Goal: Transaction & Acquisition: Purchase product/service

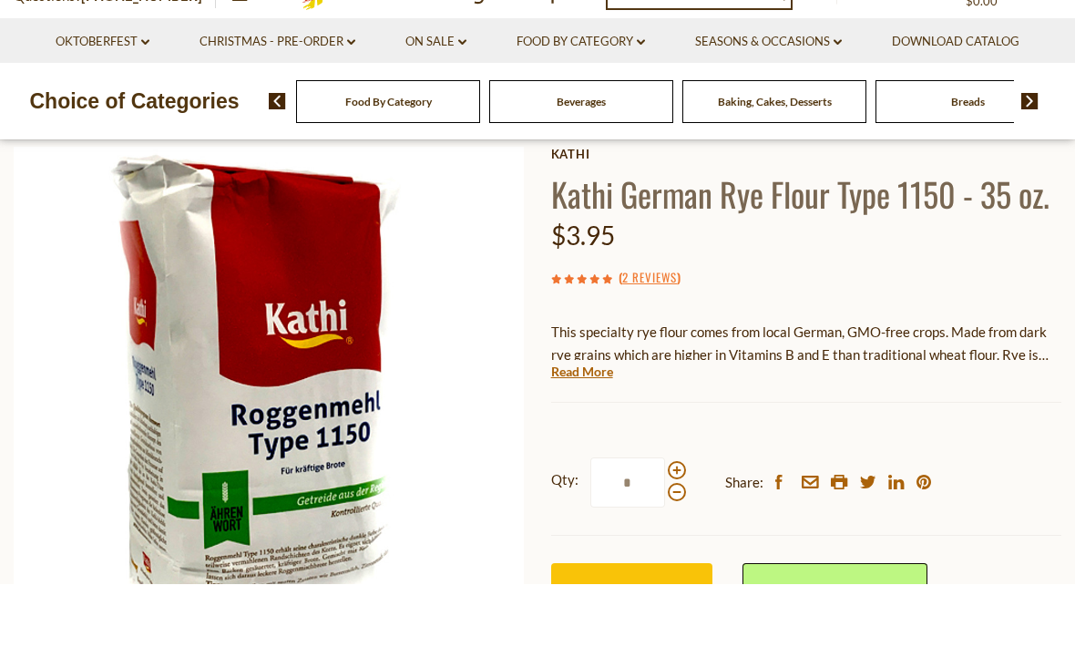
scroll to position [100, 0]
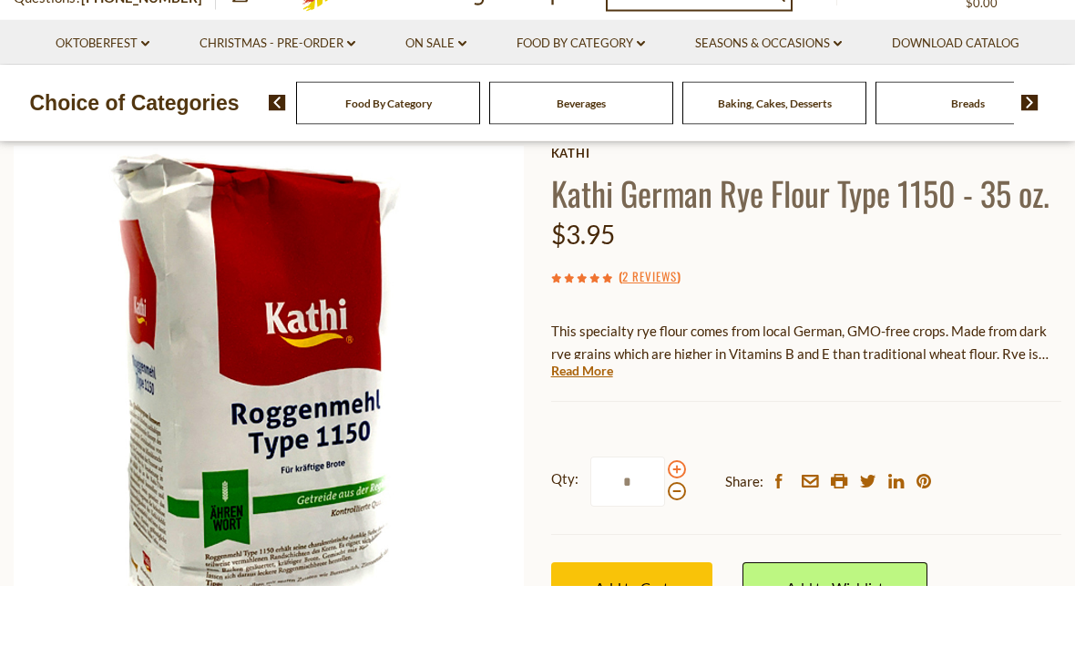
click at [674, 522] on span at bounding box center [677, 531] width 18 height 18
click at [665, 518] on input "*" at bounding box center [627, 543] width 75 height 50
click at [675, 544] on span at bounding box center [677, 553] width 18 height 18
click at [665, 518] on input "*" at bounding box center [627, 543] width 75 height 50
type input "*"
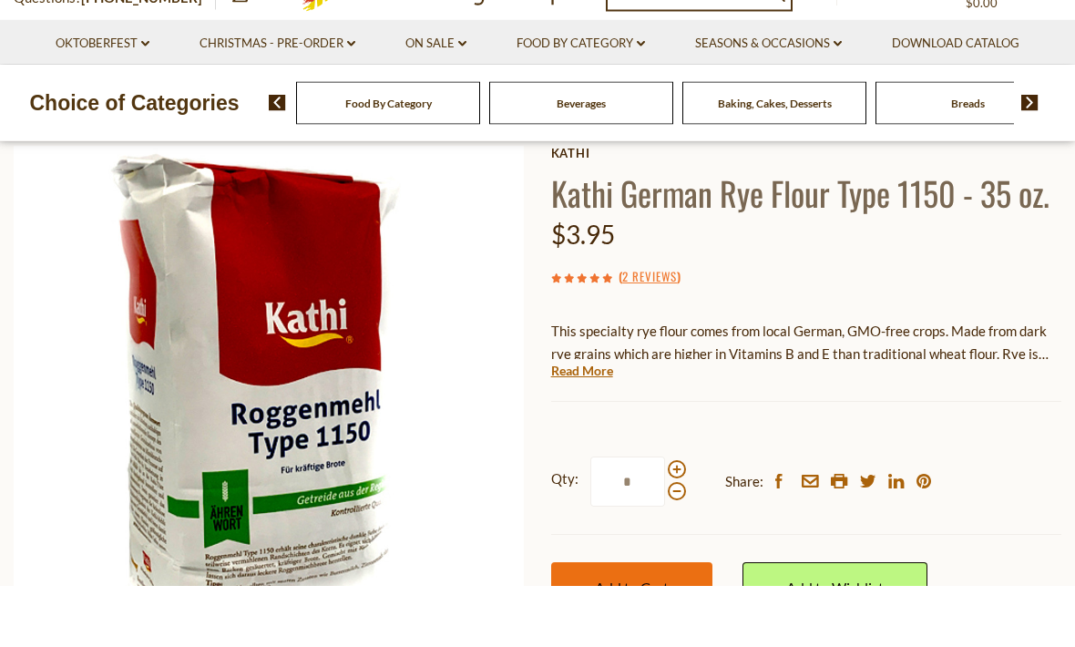
type input "*"
click at [677, 624] on button "Add to Cart" at bounding box center [631, 649] width 161 height 50
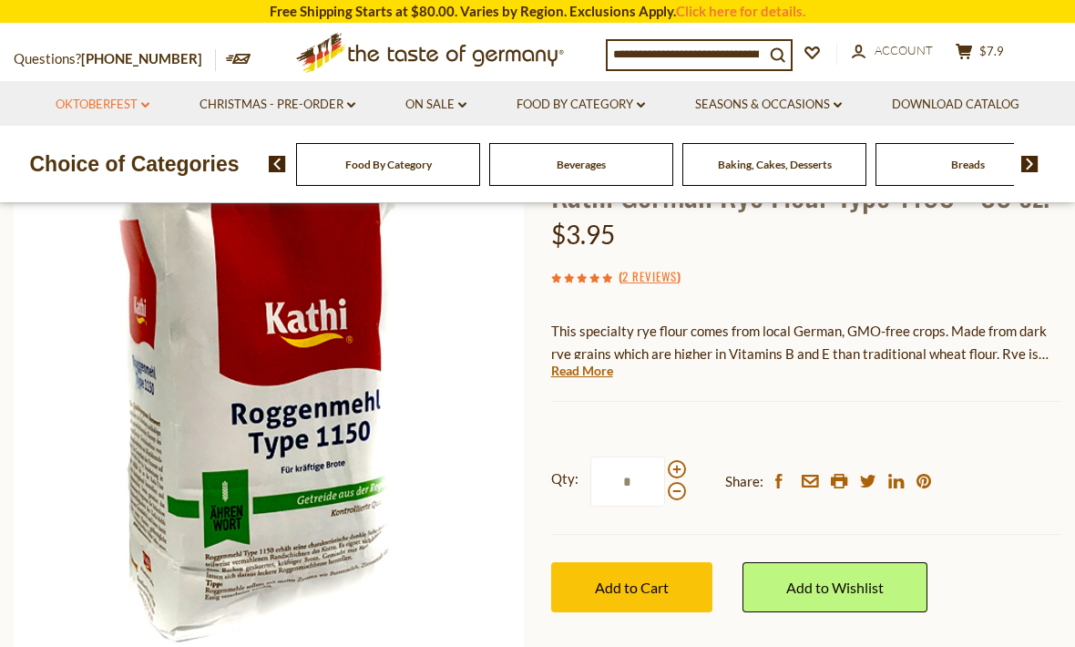
click at [126, 101] on link "Oktoberfest dropdown_arrow" at bounding box center [103, 105] width 94 height 20
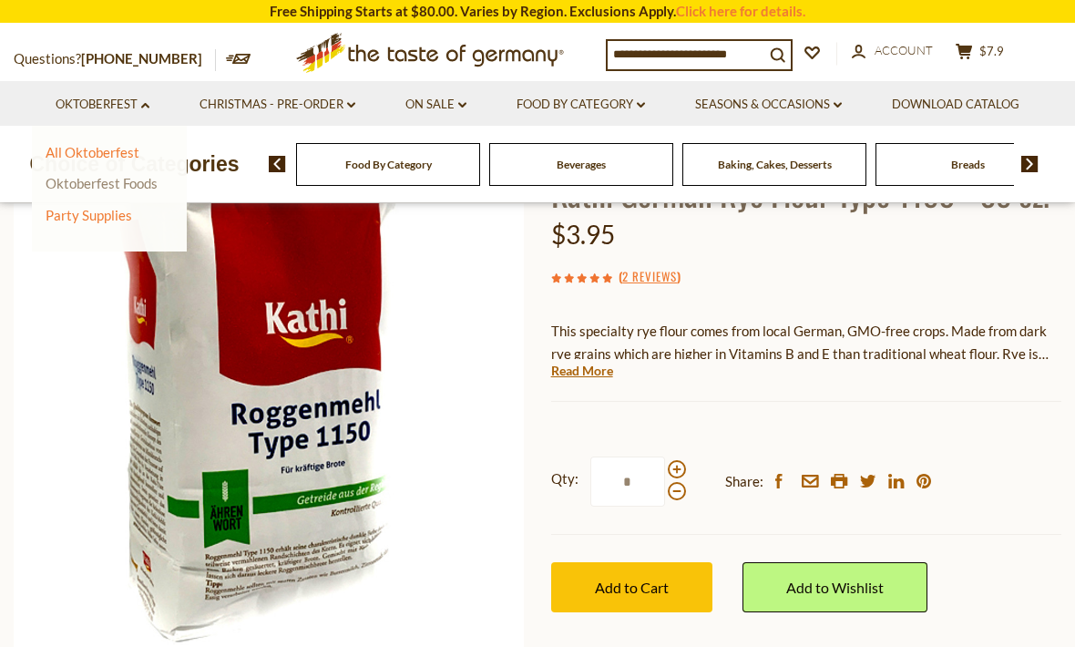
click at [124, 183] on link "Oktoberfest Foods" at bounding box center [102, 183] width 112 height 16
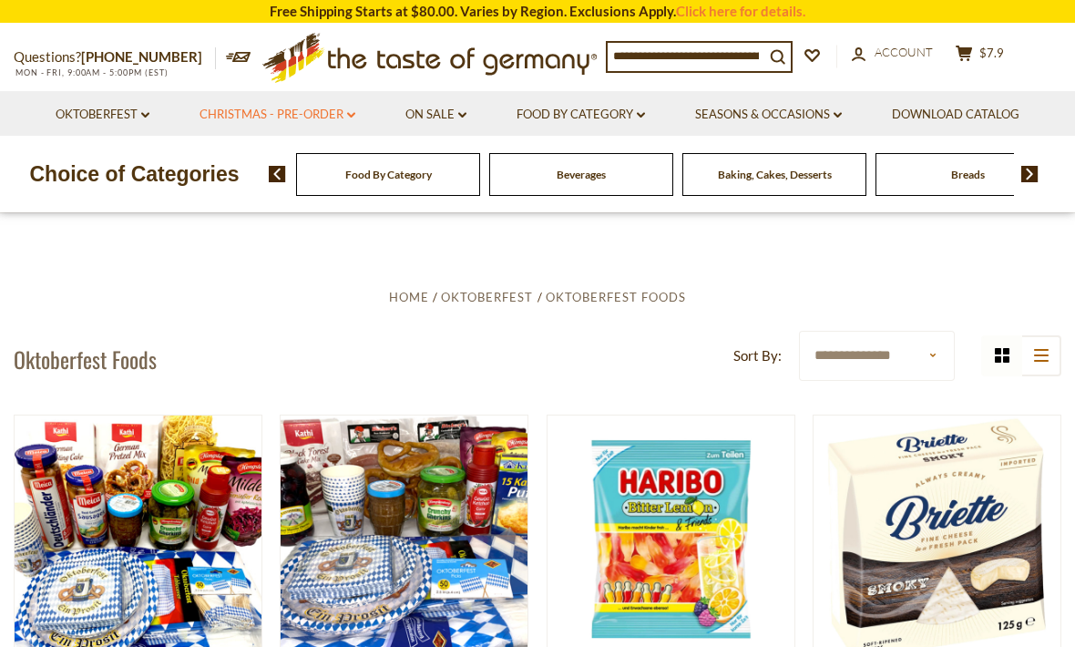
click at [346, 121] on link "Christmas - PRE-ORDER dropdown_arrow" at bounding box center [278, 115] width 156 height 20
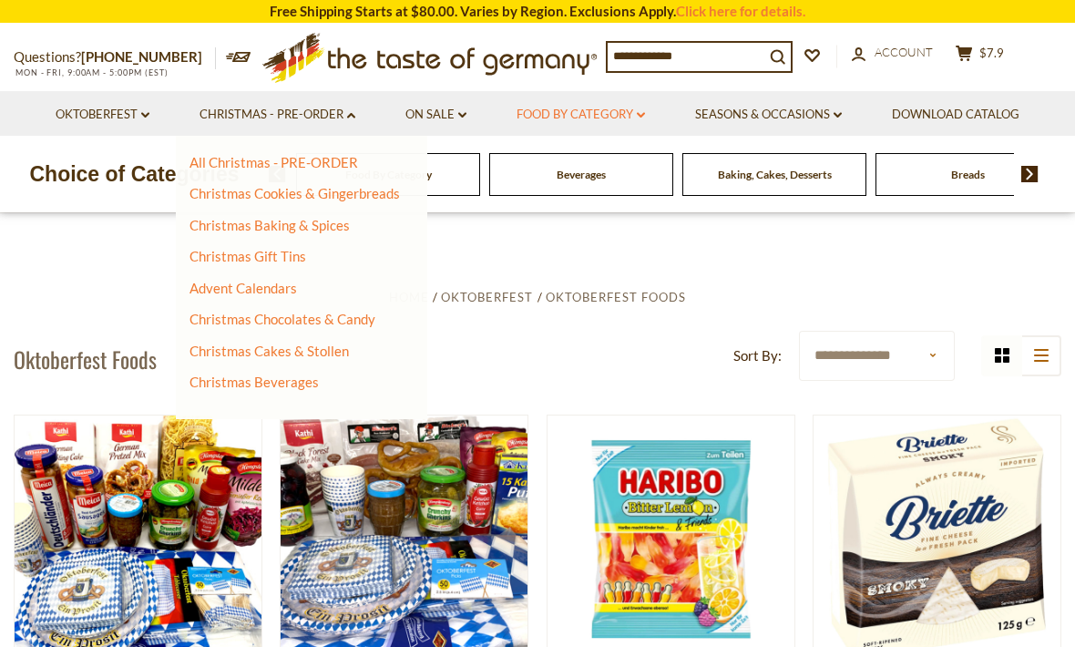
click at [630, 119] on link "Food By Category dropdown_arrow" at bounding box center [581, 115] width 128 height 20
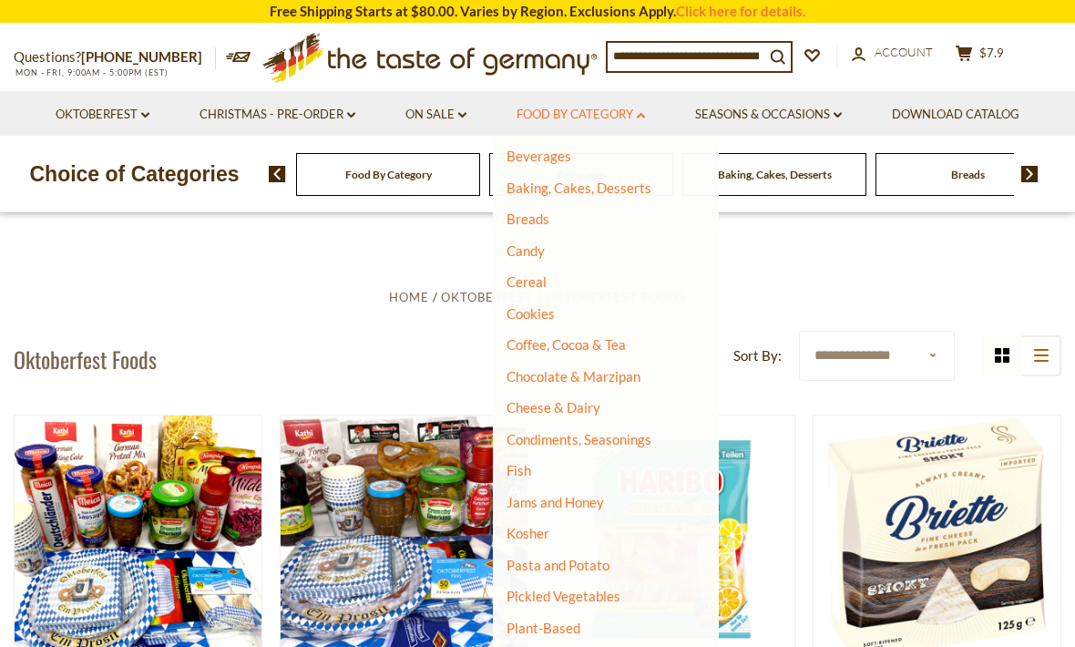
scroll to position [104, 0]
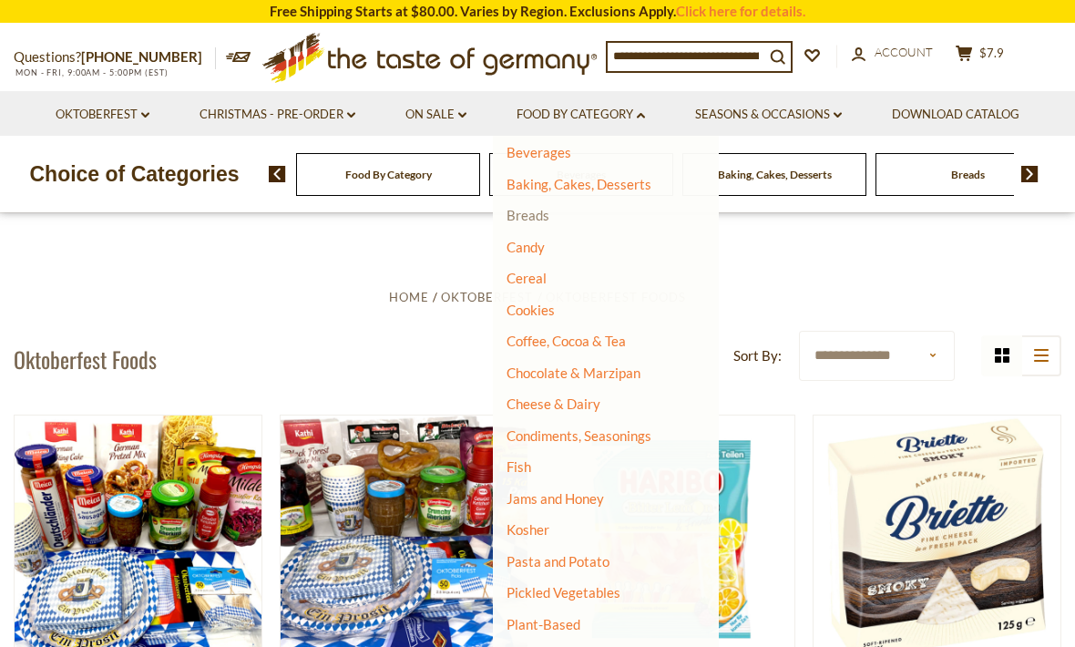
click at [528, 215] on link "Breads" at bounding box center [528, 215] width 43 height 16
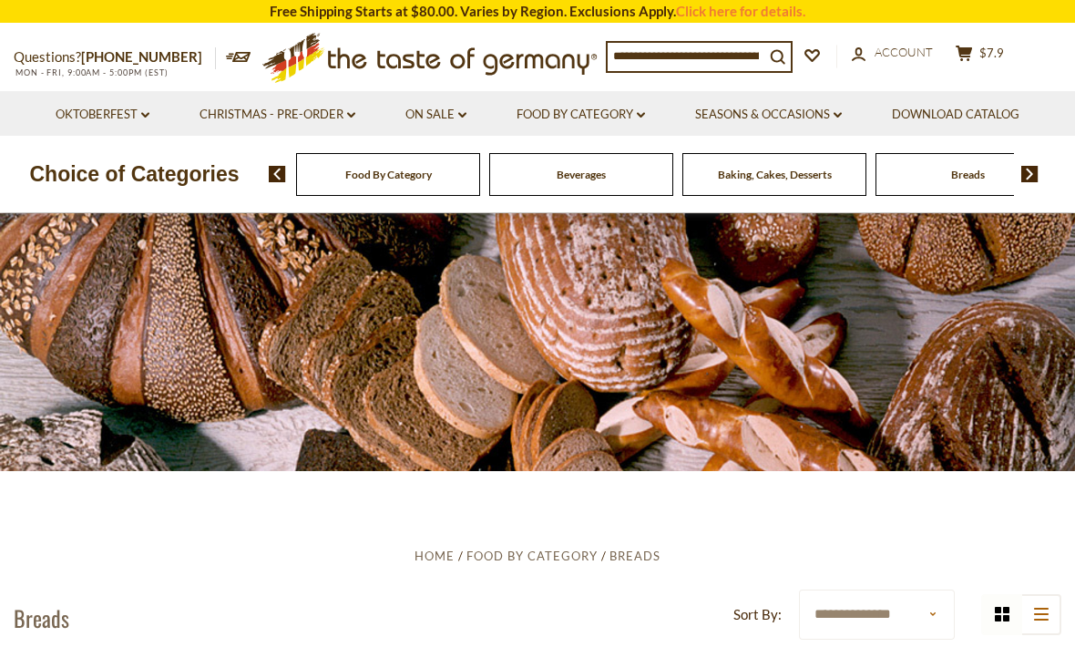
click at [1036, 167] on img at bounding box center [1029, 174] width 17 height 16
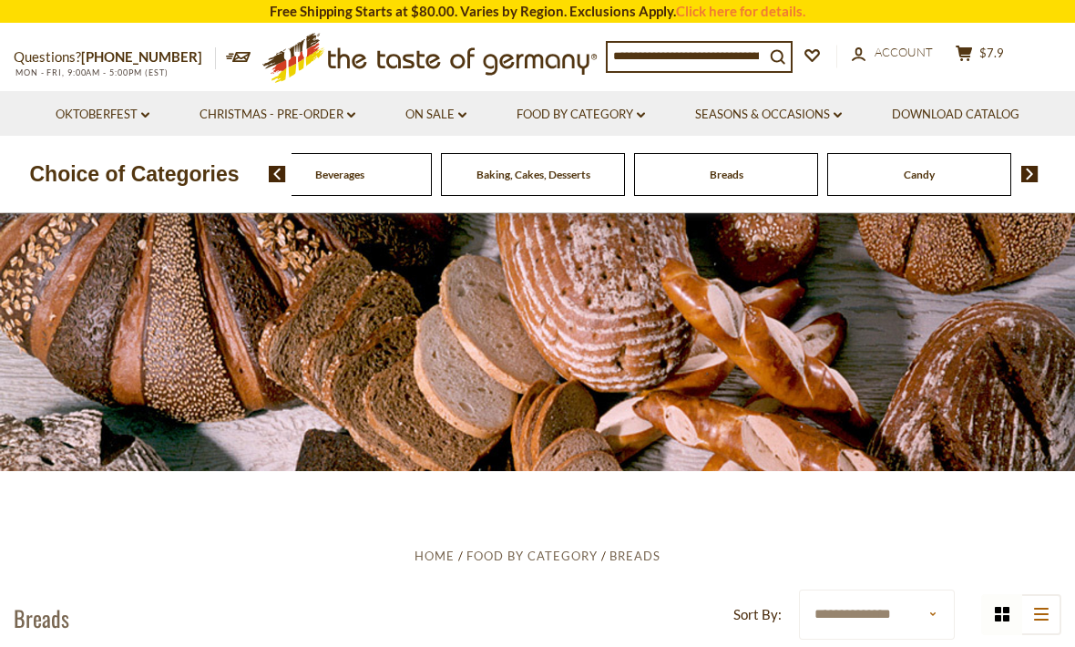
click at [1032, 176] on img at bounding box center [1029, 174] width 17 height 16
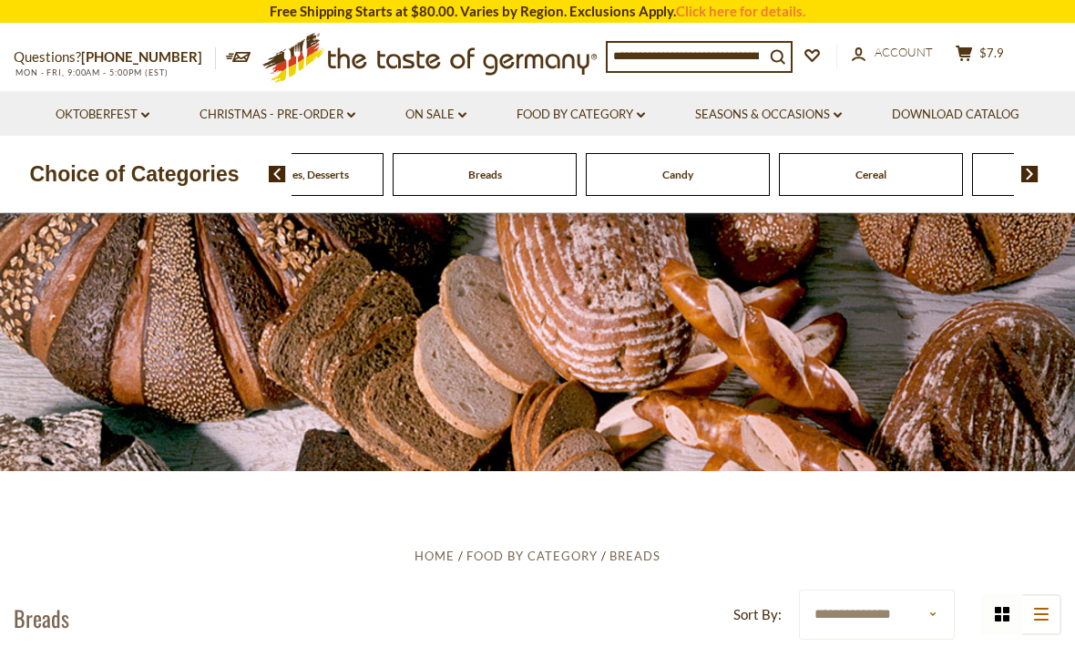
click at [1027, 178] on img at bounding box center [1029, 174] width 17 height 16
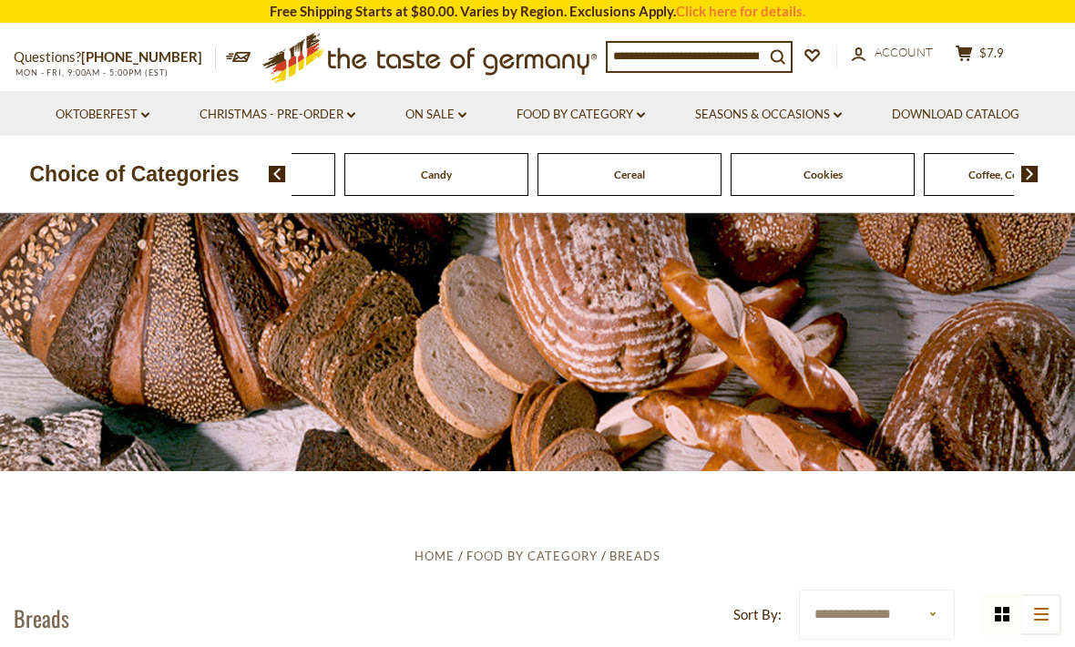
click at [1036, 179] on img at bounding box center [1029, 174] width 17 height 16
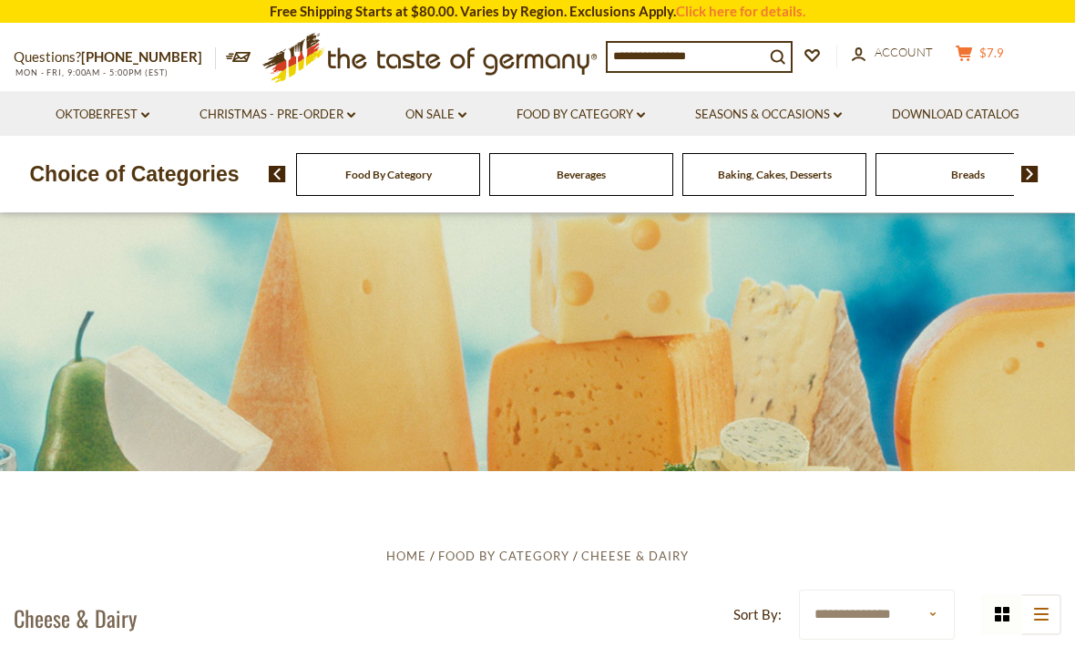
click at [984, 50] on span "$7.9" at bounding box center [992, 53] width 25 height 15
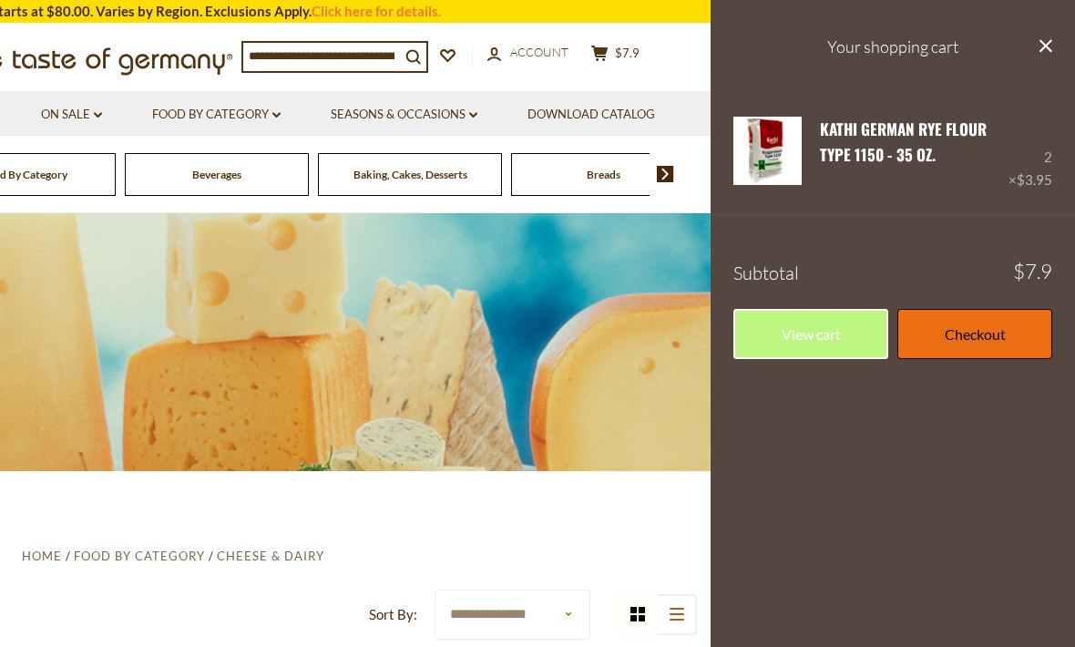
click at [996, 344] on link "Checkout" at bounding box center [975, 334] width 155 height 50
